Goal: Book appointment/travel/reservation

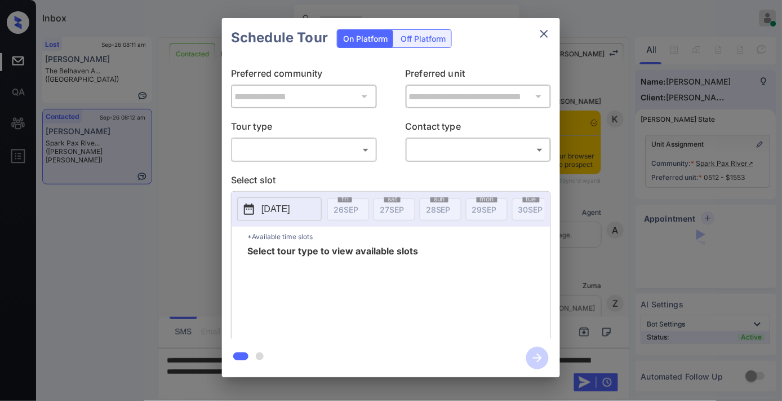
scroll to position [1506, 0]
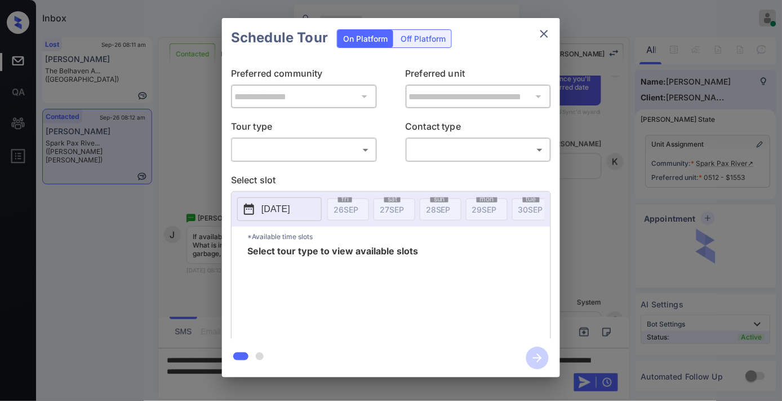
click at [346, 158] on body "Inbox [PERSON_NAME] Online Set yourself offline Set yourself on break Profile S…" at bounding box center [391, 200] width 782 height 401
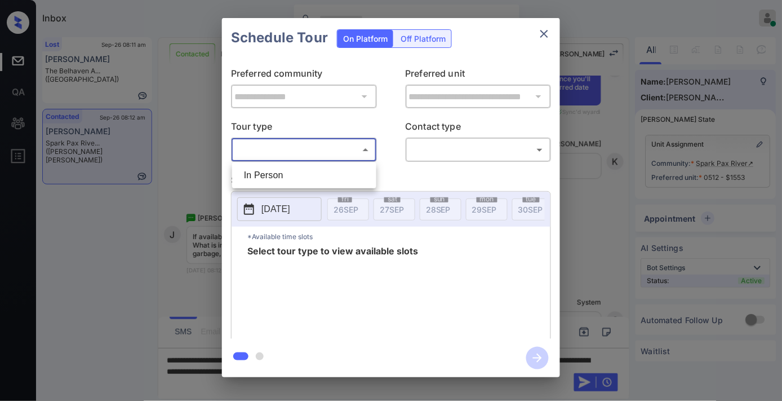
click at [339, 175] on li "In Person" at bounding box center [304, 175] width 139 height 20
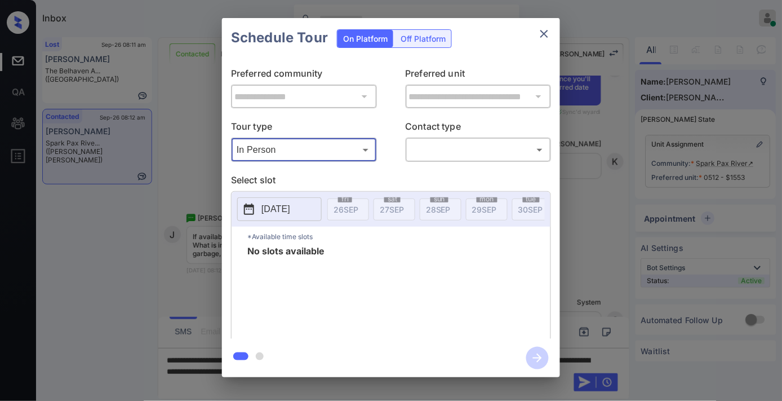
type input "********"
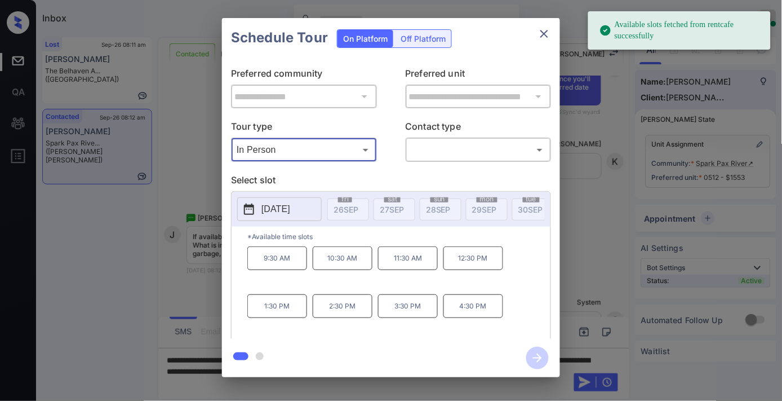
click at [285, 217] on button "[DATE]" at bounding box center [279, 209] width 85 height 24
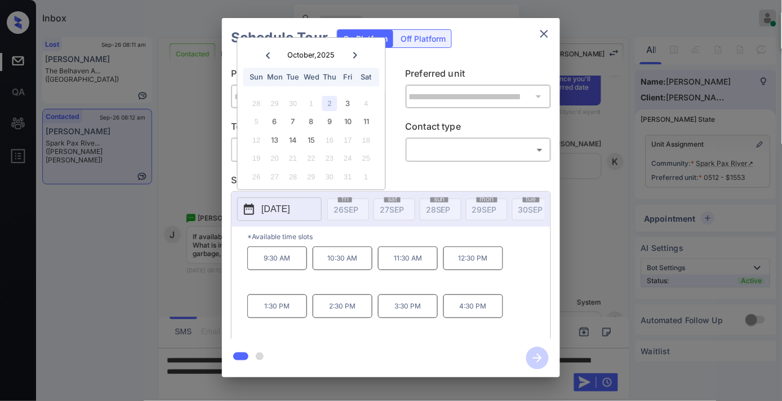
click at [364, 101] on div "4" at bounding box center [365, 103] width 15 height 15
click at [277, 119] on div "6" at bounding box center [274, 121] width 15 height 15
click at [545, 43] on button "close" at bounding box center [544, 34] width 23 height 23
